Goal: Task Accomplishment & Management: Manage account settings

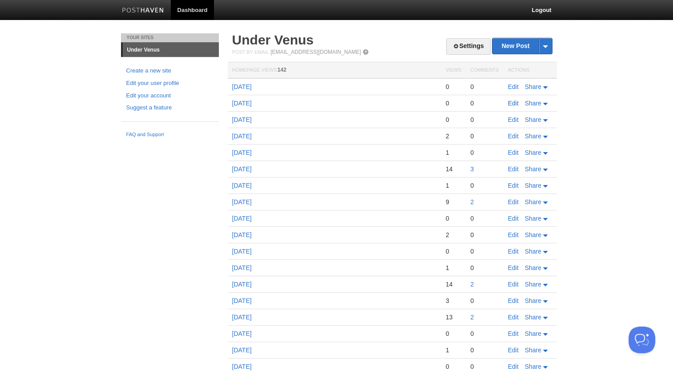
click at [514, 105] on link "Edit" at bounding box center [513, 103] width 11 height 7
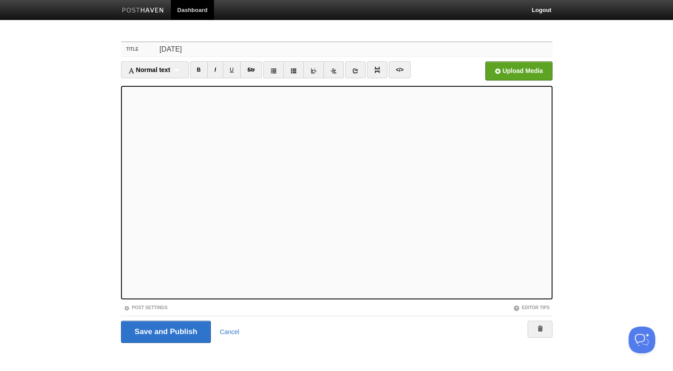
click at [167, 48] on input "[DATE]" at bounding box center [354, 49] width 395 height 14
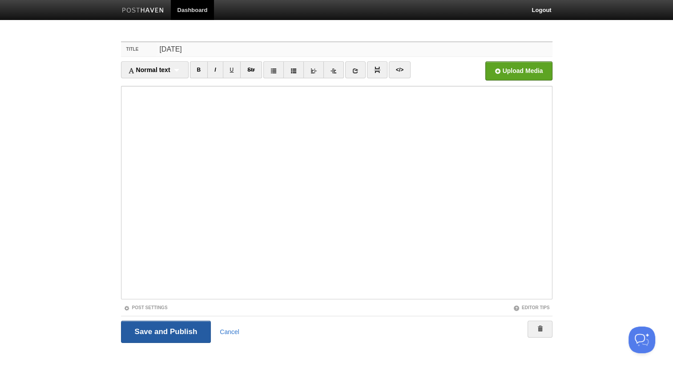
type input "[DATE]"
click at [165, 332] on input "Save and Publish" at bounding box center [166, 332] width 90 height 22
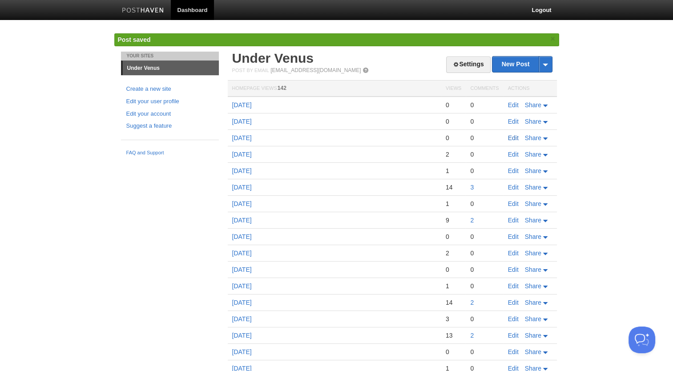
click at [508, 139] on link "Edit" at bounding box center [513, 137] width 11 height 7
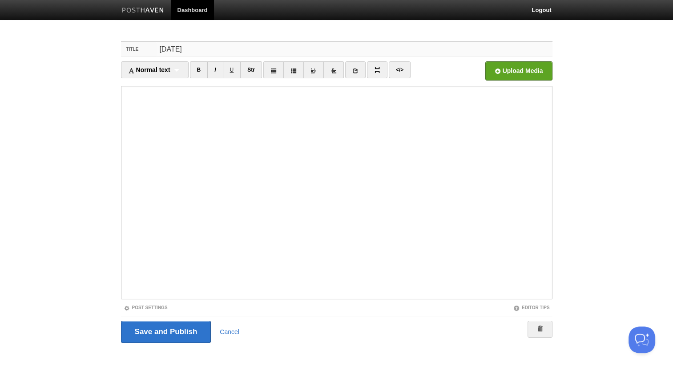
click at [167, 47] on input "[DATE]" at bounding box center [354, 49] width 395 height 14
type input "[DATE]"
click at [157, 337] on input "Save and Publish" at bounding box center [166, 332] width 90 height 22
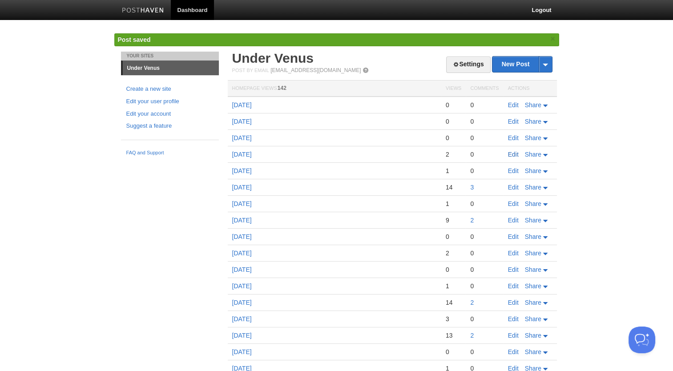
click at [510, 151] on link "Edit" at bounding box center [513, 154] width 11 height 7
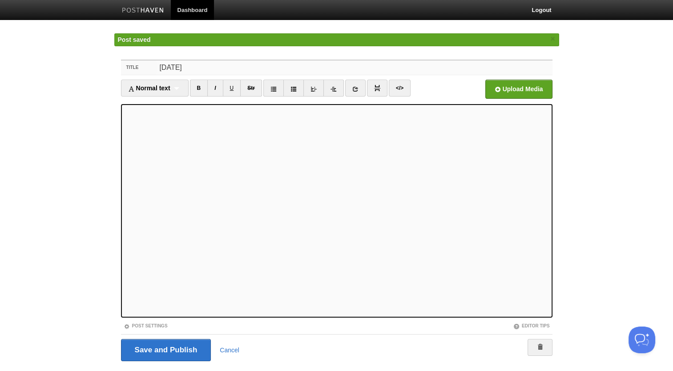
click at [166, 64] on input "[DATE]" at bounding box center [354, 68] width 395 height 14
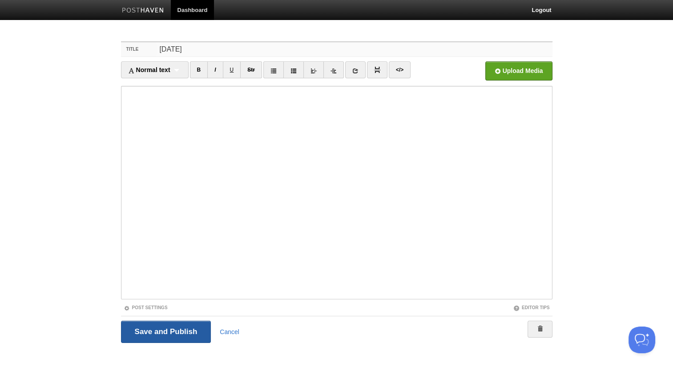
type input "[DATE]"
click at [176, 330] on input "Save and Publish" at bounding box center [166, 332] width 90 height 22
